Goal: Communication & Community: Answer question/provide support

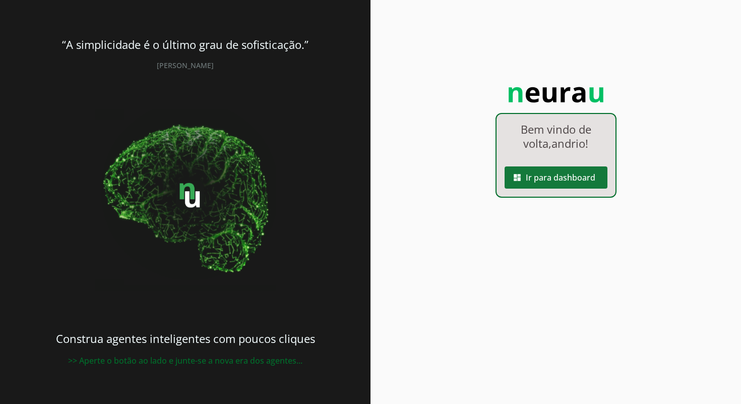
click at [584, 179] on span at bounding box center [556, 177] width 103 height 24
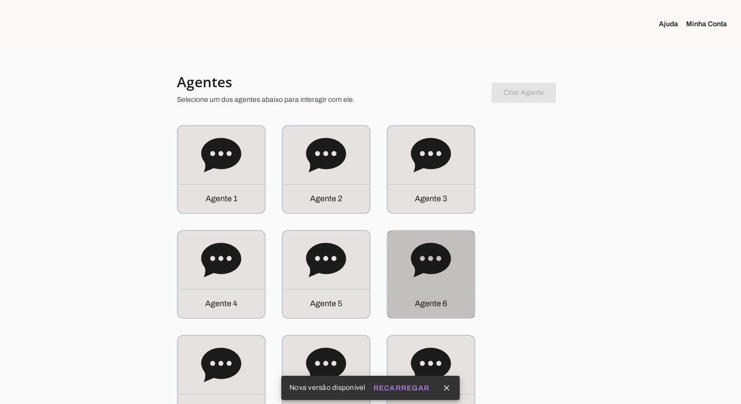
click at [444, 268] on icon at bounding box center [431, 260] width 40 height 34
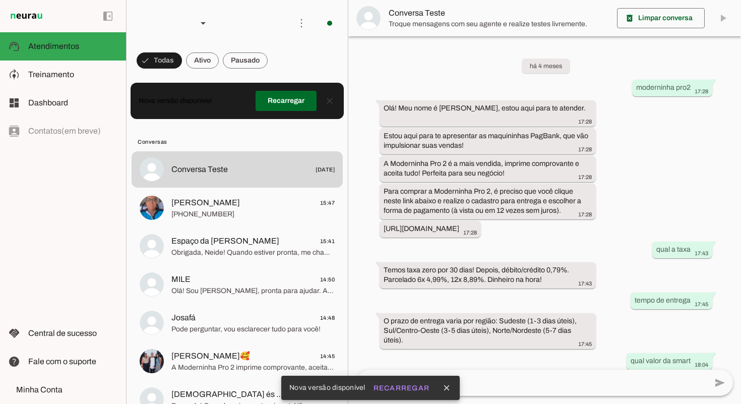
scroll to position [536, 0]
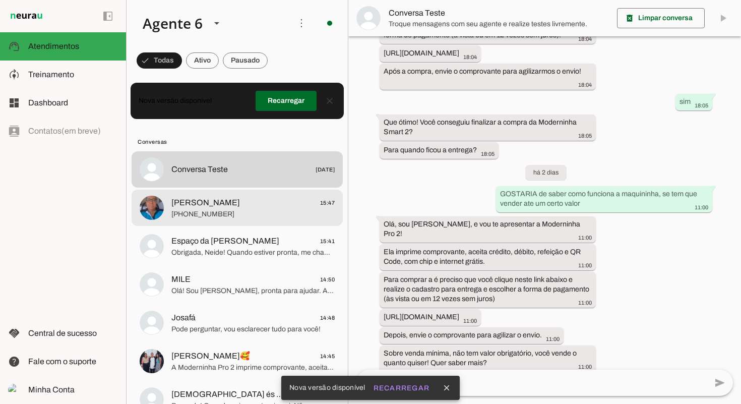
click at [298, 203] on span "[PERSON_NAME] 15:47" at bounding box center [252, 203] width 163 height 13
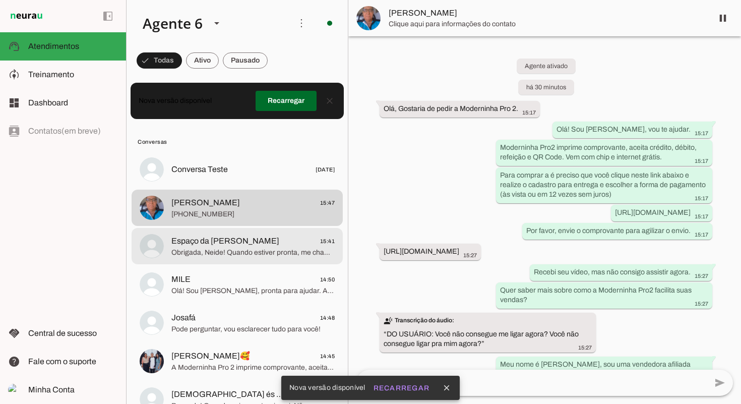
click at [288, 250] on span "Obrigada, Neide! Quando estiver pronta, me chame. A Moderninha Pro2 espera por …" at bounding box center [252, 253] width 163 height 10
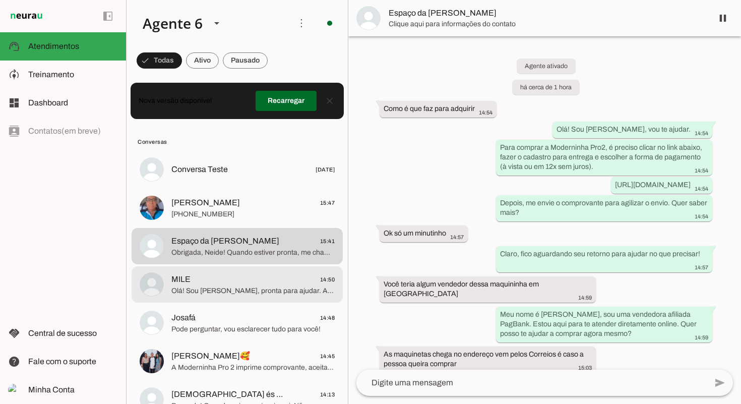
drag, startPoint x: 262, startPoint y: 283, endPoint x: 266, endPoint y: 278, distance: 5.7
click at [264, 282] on span "MILE 14:50" at bounding box center [252, 279] width 163 height 13
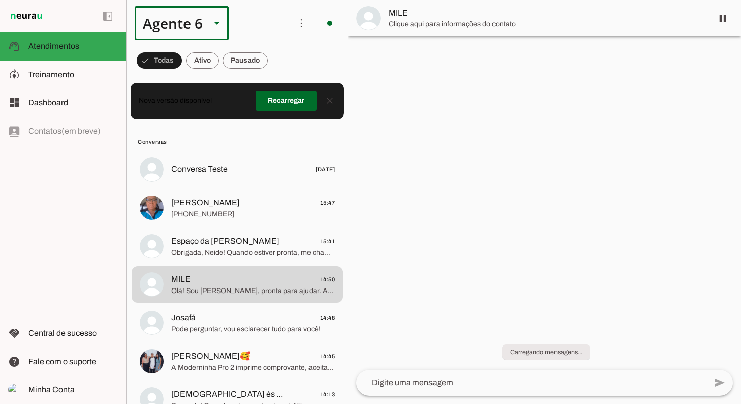
click at [212, 28] on slot at bounding box center [217, 23] width 12 height 12
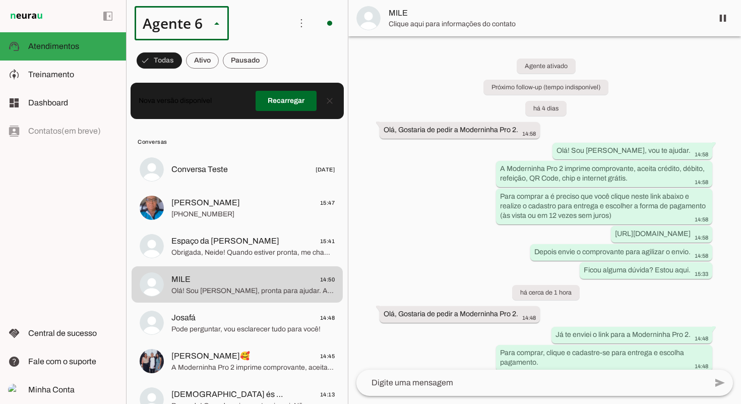
click at [269, 93] on md-item "Agente 2" at bounding box center [316, 93] width 94 height 28
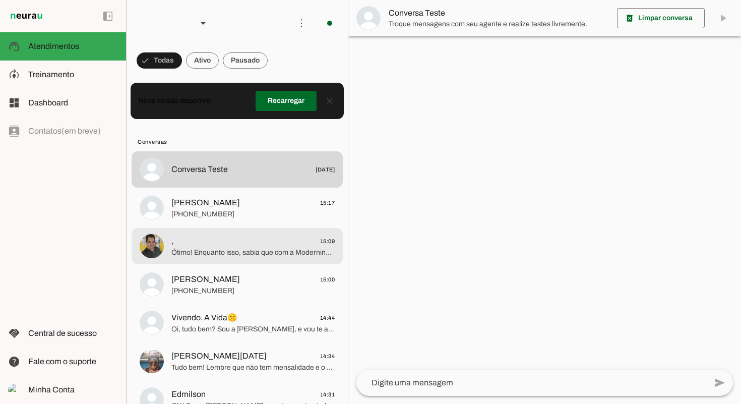
click at [296, 248] on span "Ótimo! Enquanto isso, sabia que com a Moderninha Pro 2 o dinheiro das vendas ca…" at bounding box center [252, 253] width 163 height 10
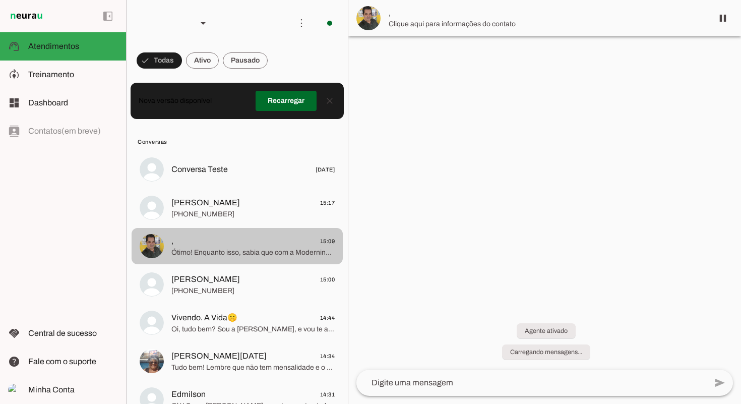
scroll to position [888, 0]
